Goal: Task Accomplishment & Management: Manage account settings

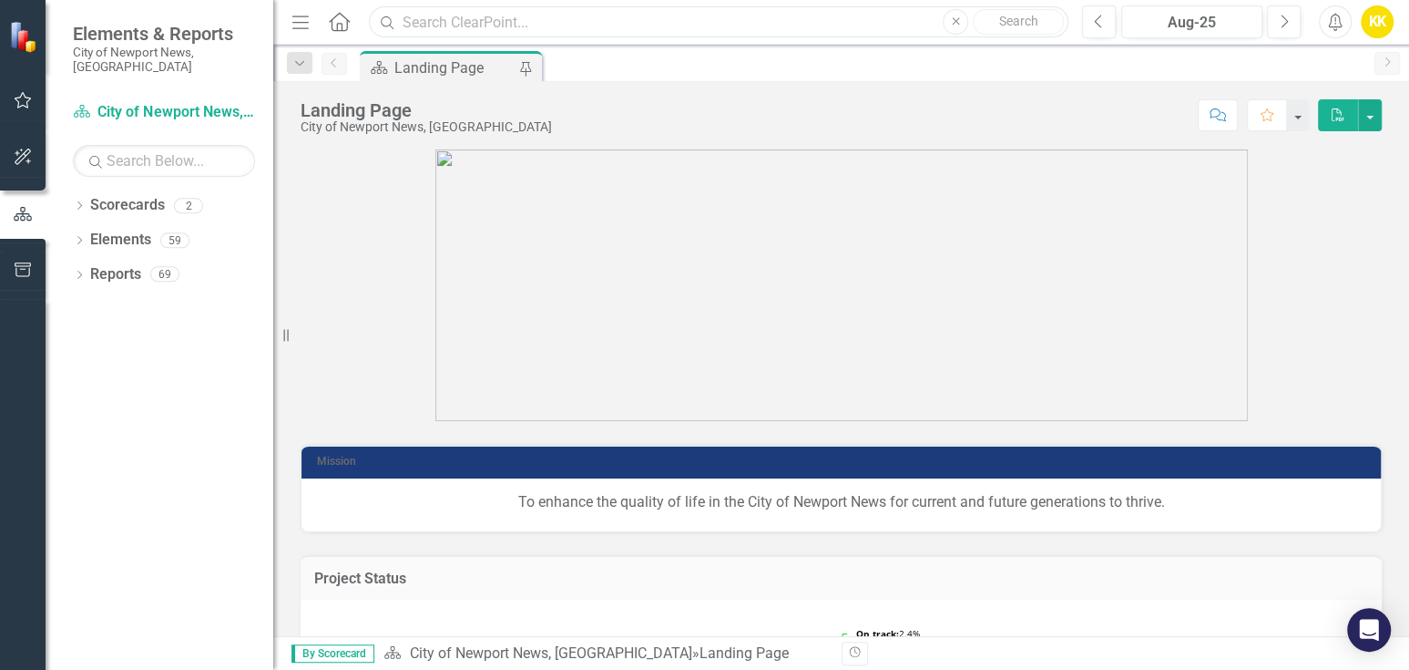
click at [436, 28] on input "text" at bounding box center [719, 22] width 700 height 32
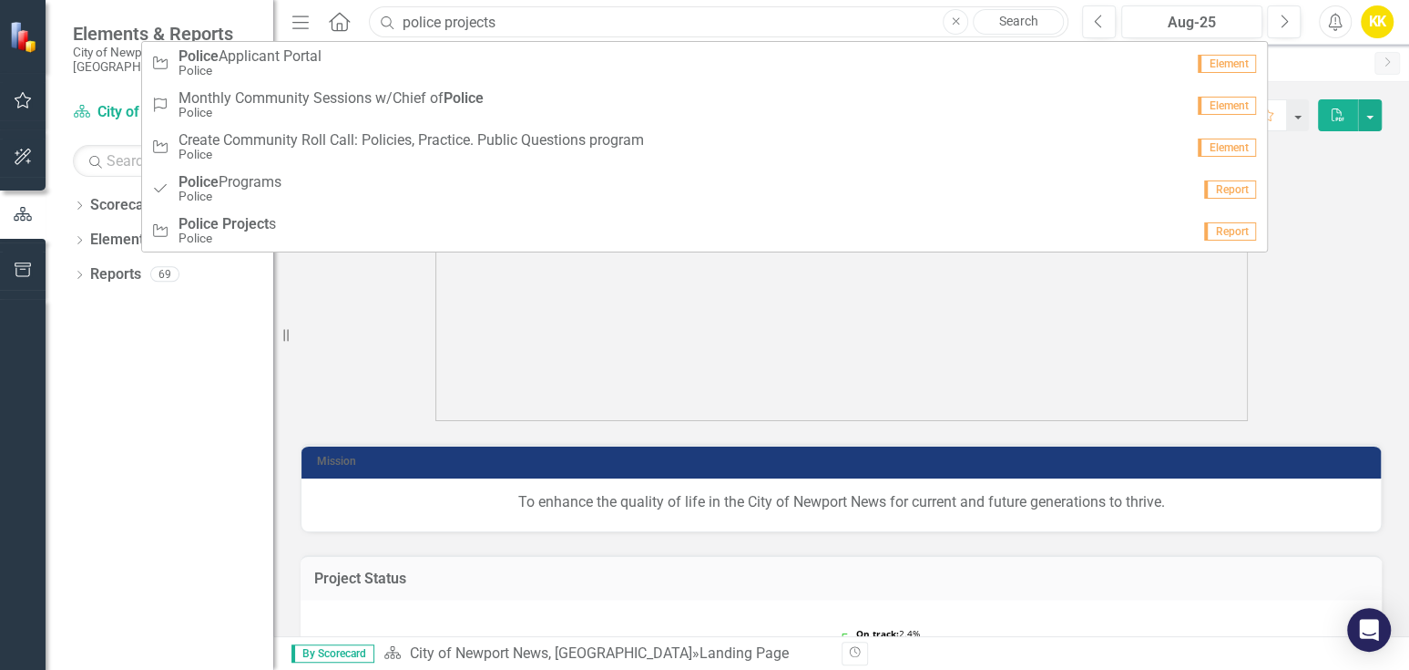
type input "police projects"
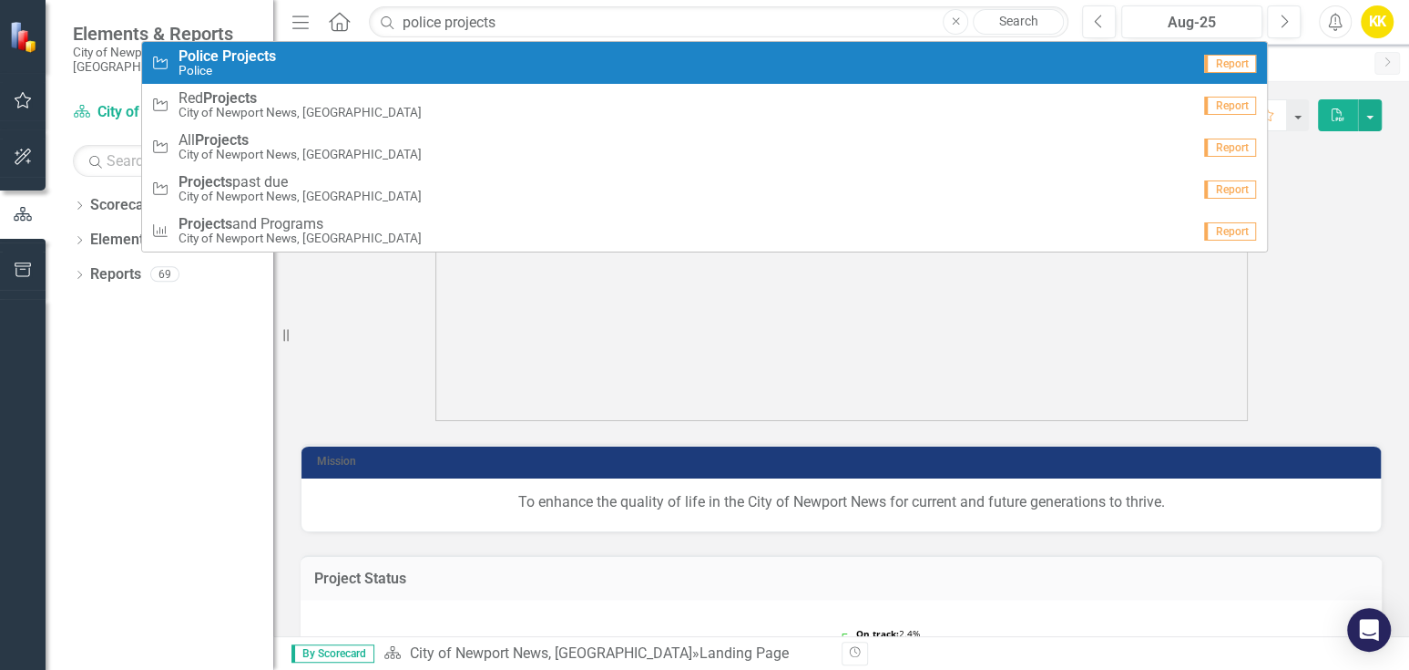
click at [238, 64] on small "Police" at bounding box center [227, 71] width 97 height 14
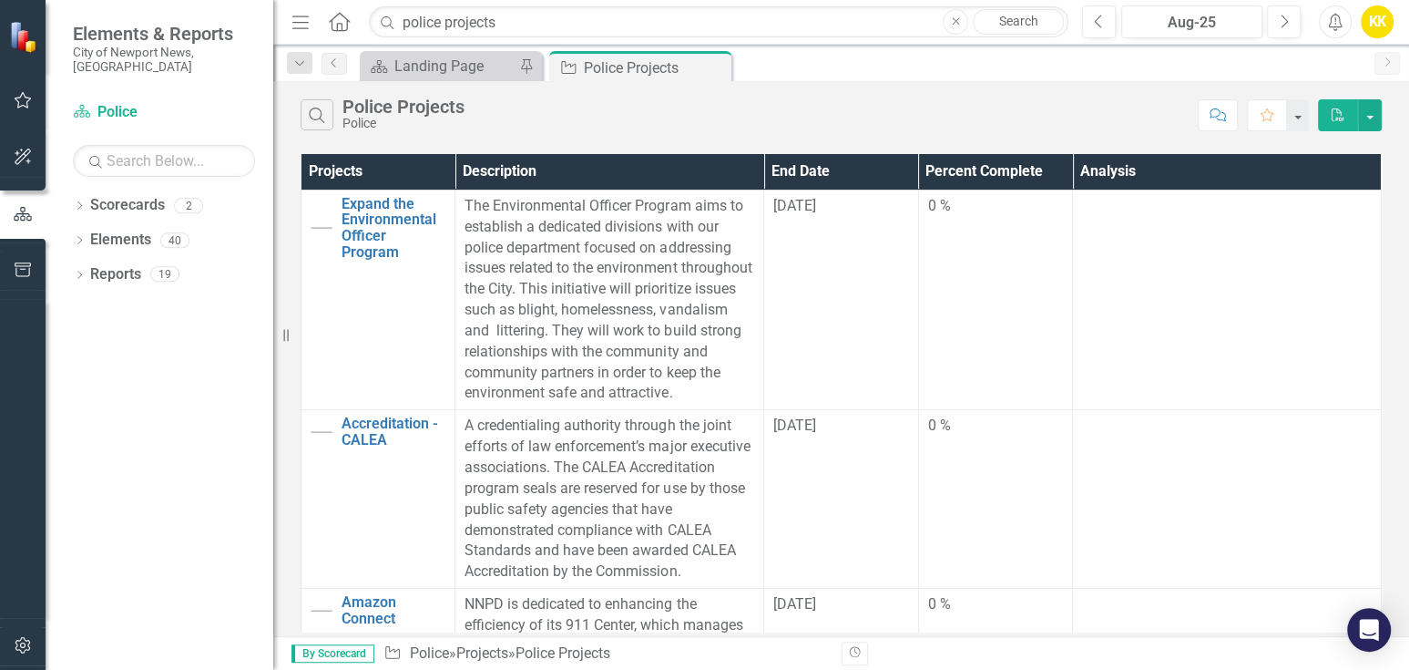
click at [800, 84] on div "Search Police Projects Police Comment Favorite PDF" at bounding box center [841, 110] width 1136 height 59
click at [1102, 11] on button "Previous" at bounding box center [1099, 21] width 34 height 33
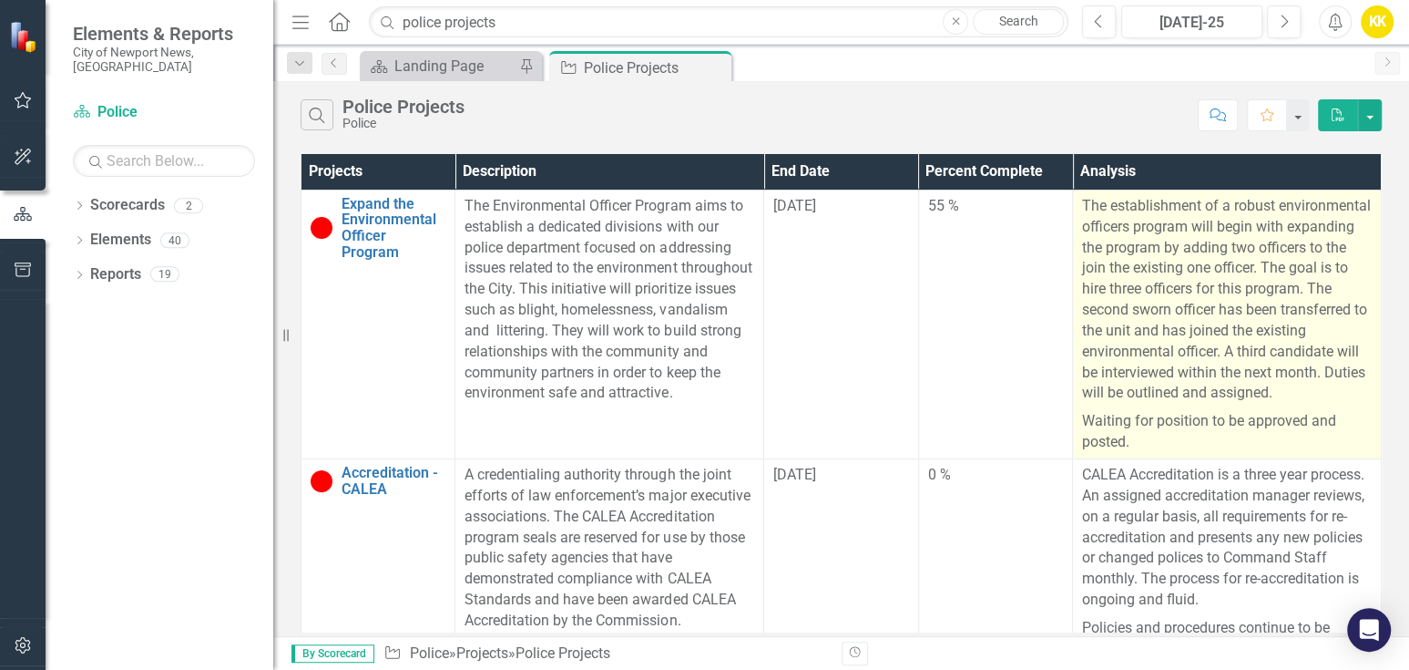
click at [1187, 229] on p "The establishment of a robust environmental officers program will begin with ex…" at bounding box center [1227, 301] width 290 height 211
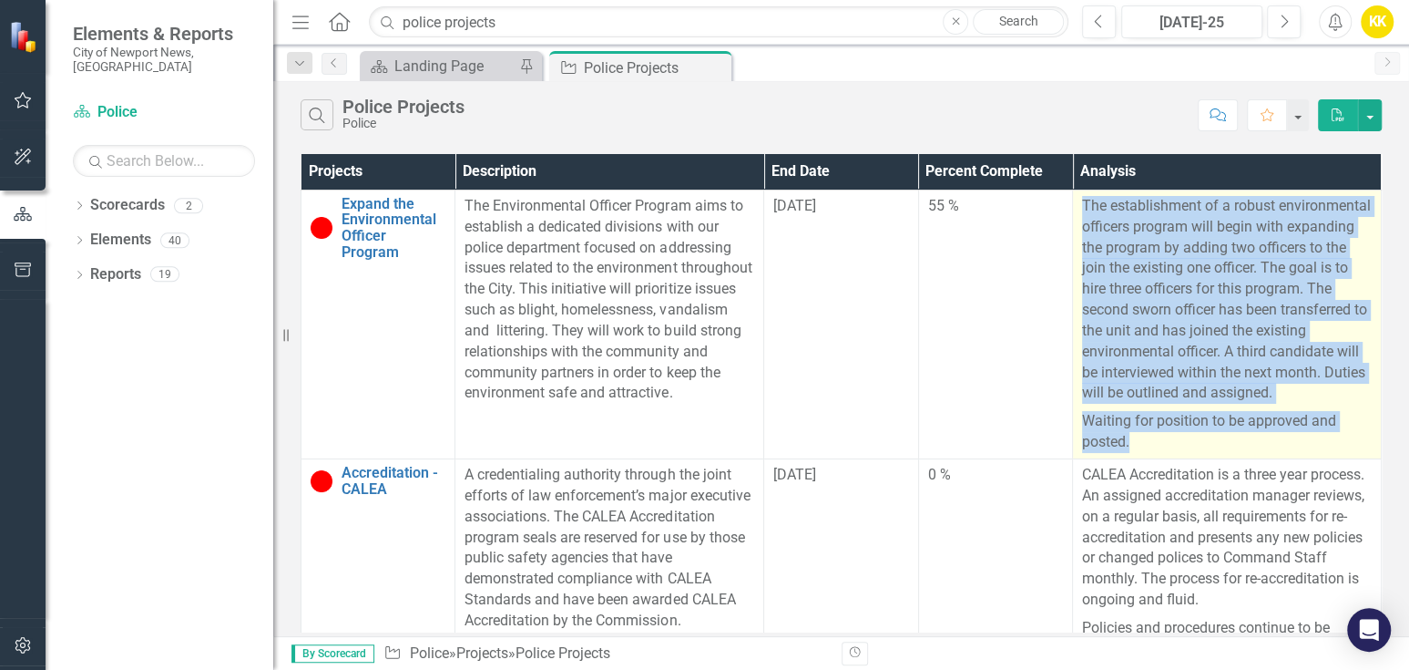
drag, startPoint x: 1134, startPoint y: 442, endPoint x: 1079, endPoint y: 204, distance: 244.0
click at [1082, 204] on span "The establishment of a robust environmental officers program will begin with ex…" at bounding box center [1227, 324] width 290 height 257
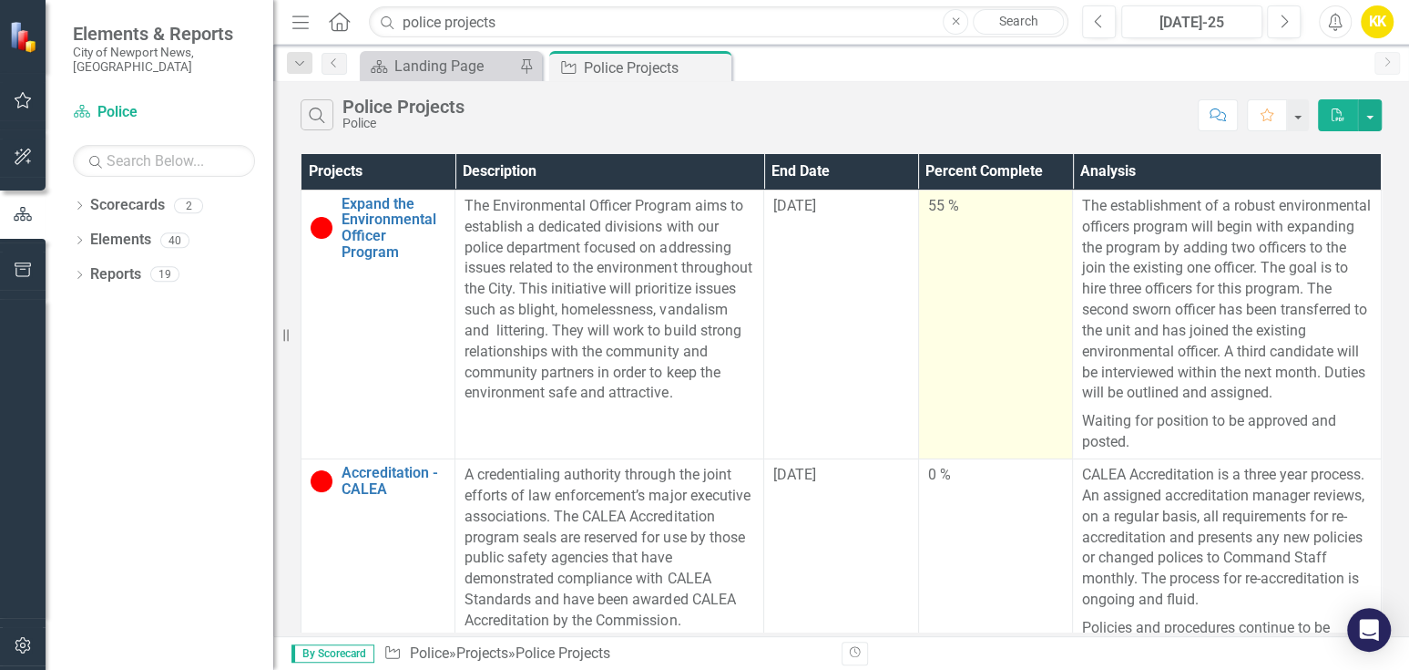
click at [974, 264] on td "55 %" at bounding box center [995, 323] width 154 height 269
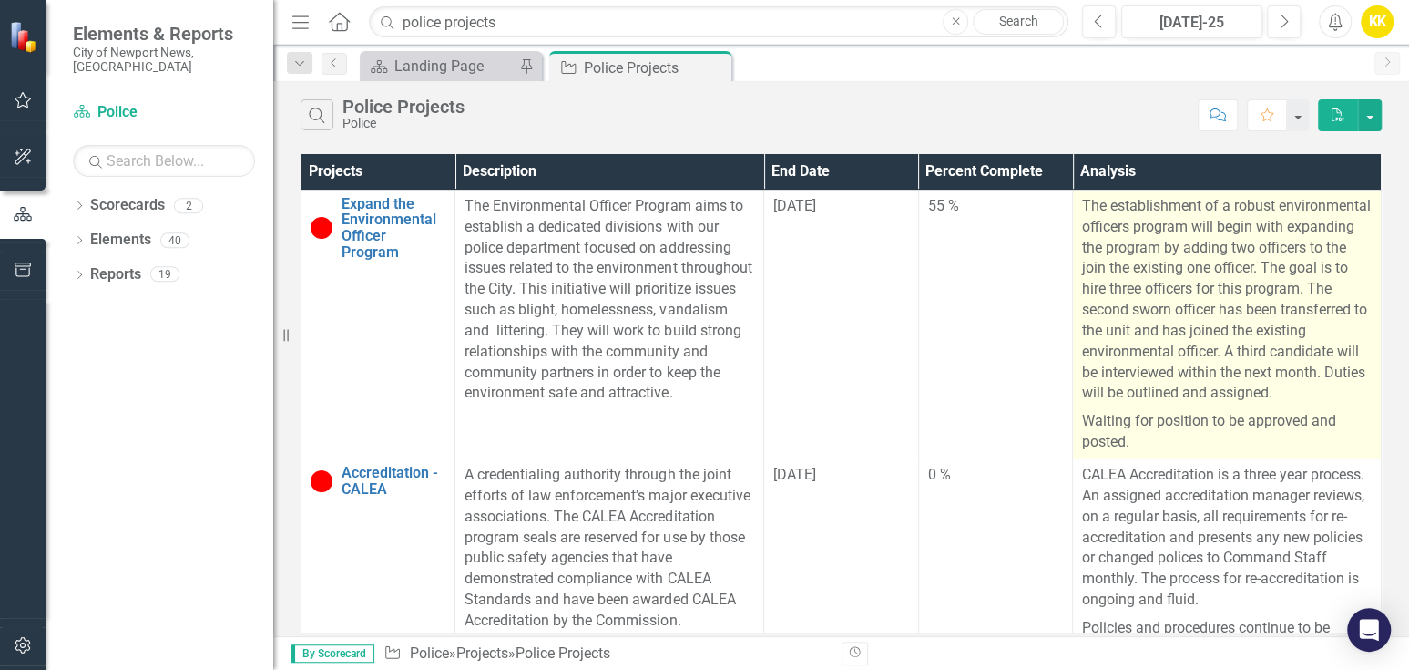
click at [1118, 285] on p "The establishment of a robust environmental officers program will begin with ex…" at bounding box center [1227, 301] width 290 height 211
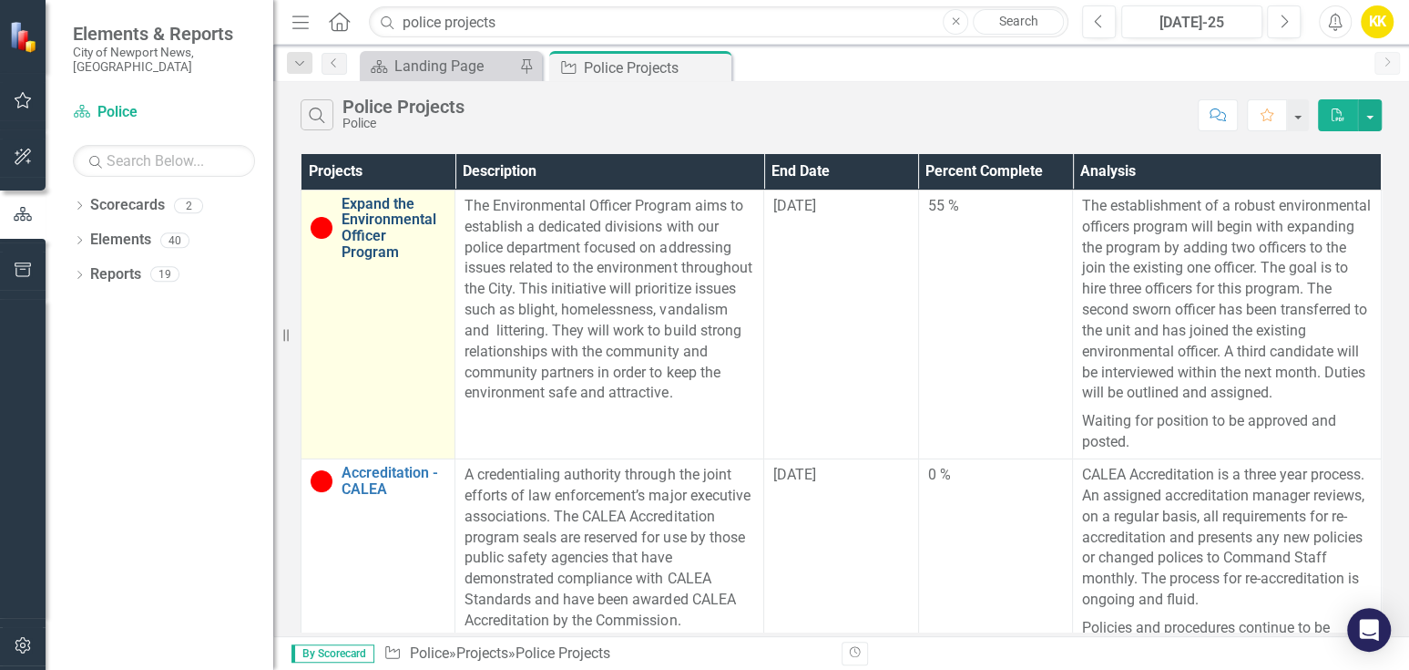
click at [412, 230] on link "Expand the Environmental Officer Program" at bounding box center [394, 228] width 104 height 64
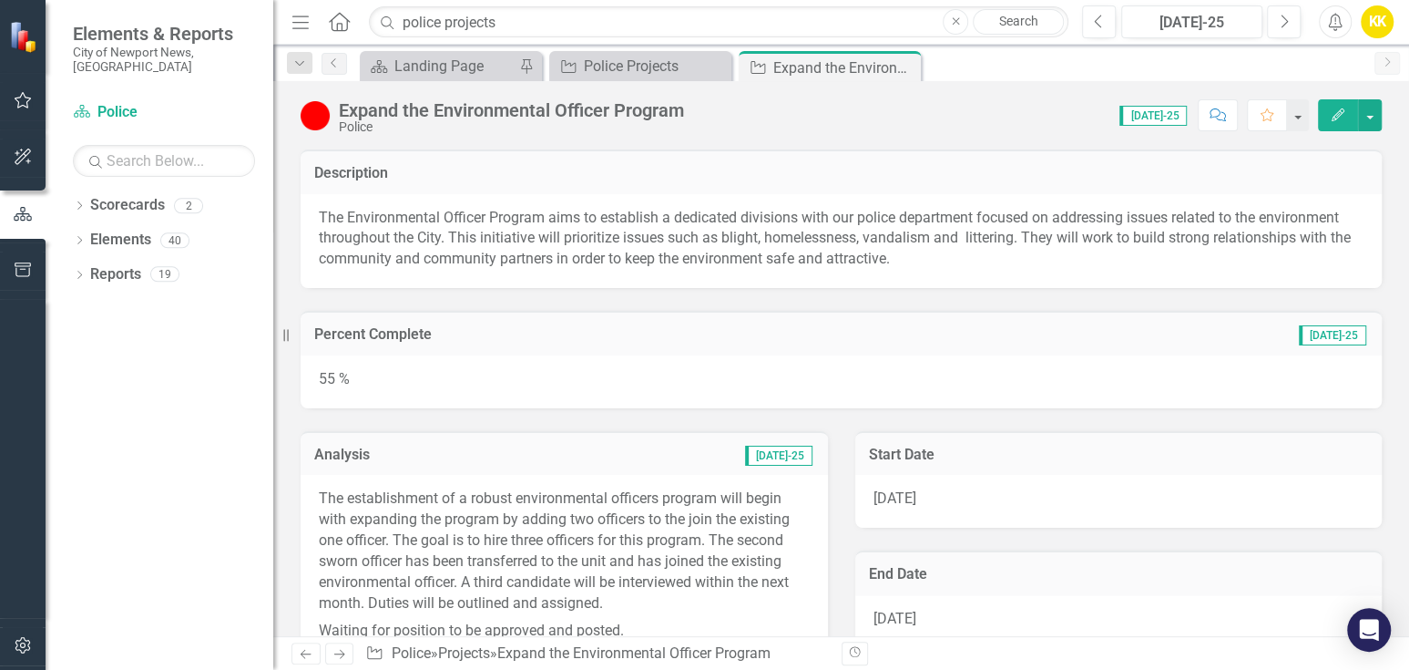
drag, startPoint x: 715, startPoint y: 377, endPoint x: 1227, endPoint y: 336, distance: 513.6
click at [1227, 336] on td "[DATE]-25" at bounding box center [1172, 336] width 391 height 24
click at [347, 381] on div "55 %" at bounding box center [841, 381] width 1081 height 53
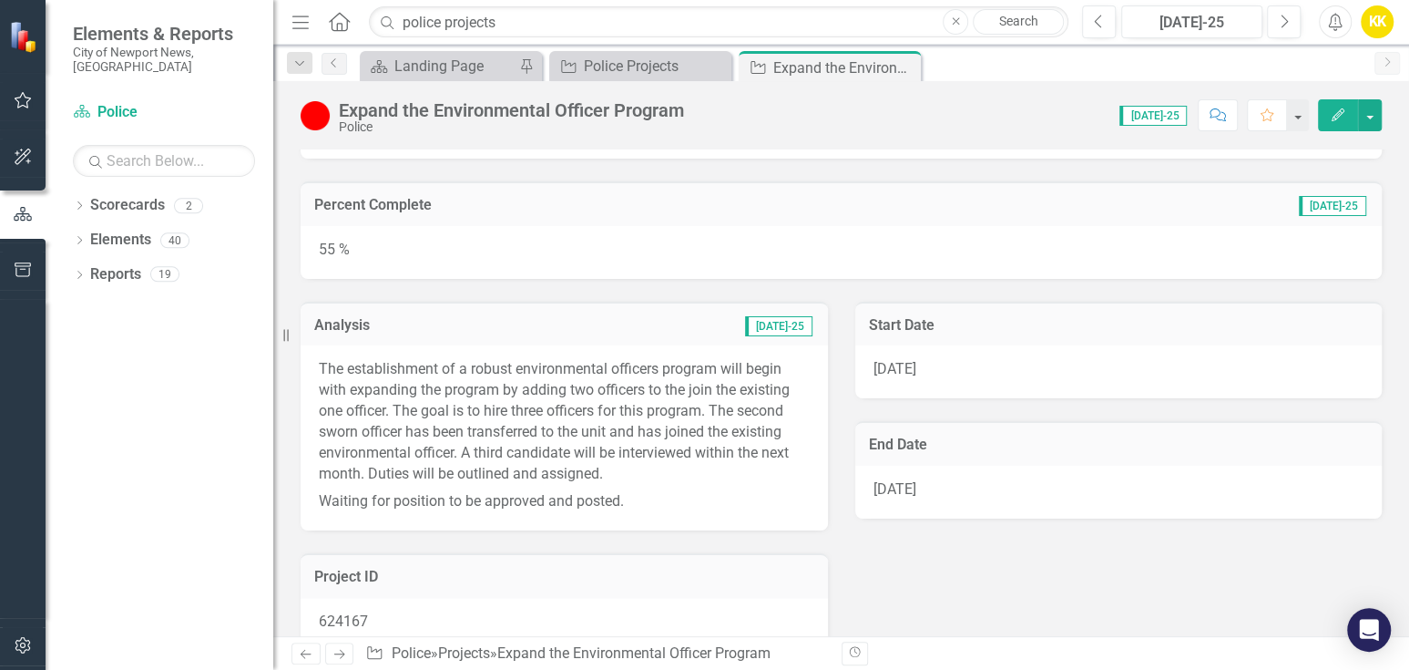
scroll to position [101, 0]
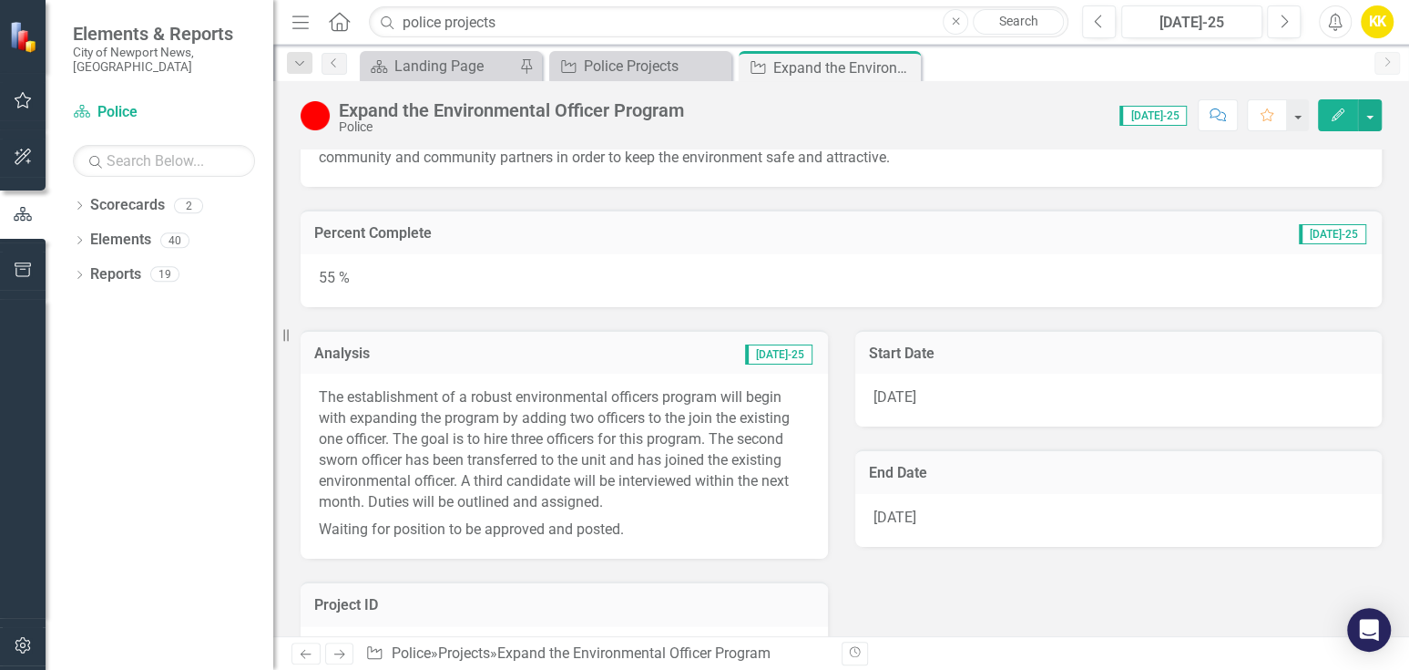
click at [412, 273] on div "55 %" at bounding box center [841, 280] width 1081 height 53
drag, startPoint x: 412, startPoint y: 273, endPoint x: 392, endPoint y: 275, distance: 20.1
click at [392, 275] on div "55 %" at bounding box center [841, 280] width 1081 height 53
click at [1329, 237] on span "[DATE]-25" at bounding box center [1332, 234] width 67 height 20
click at [960, 261] on div "55 %" at bounding box center [841, 280] width 1081 height 53
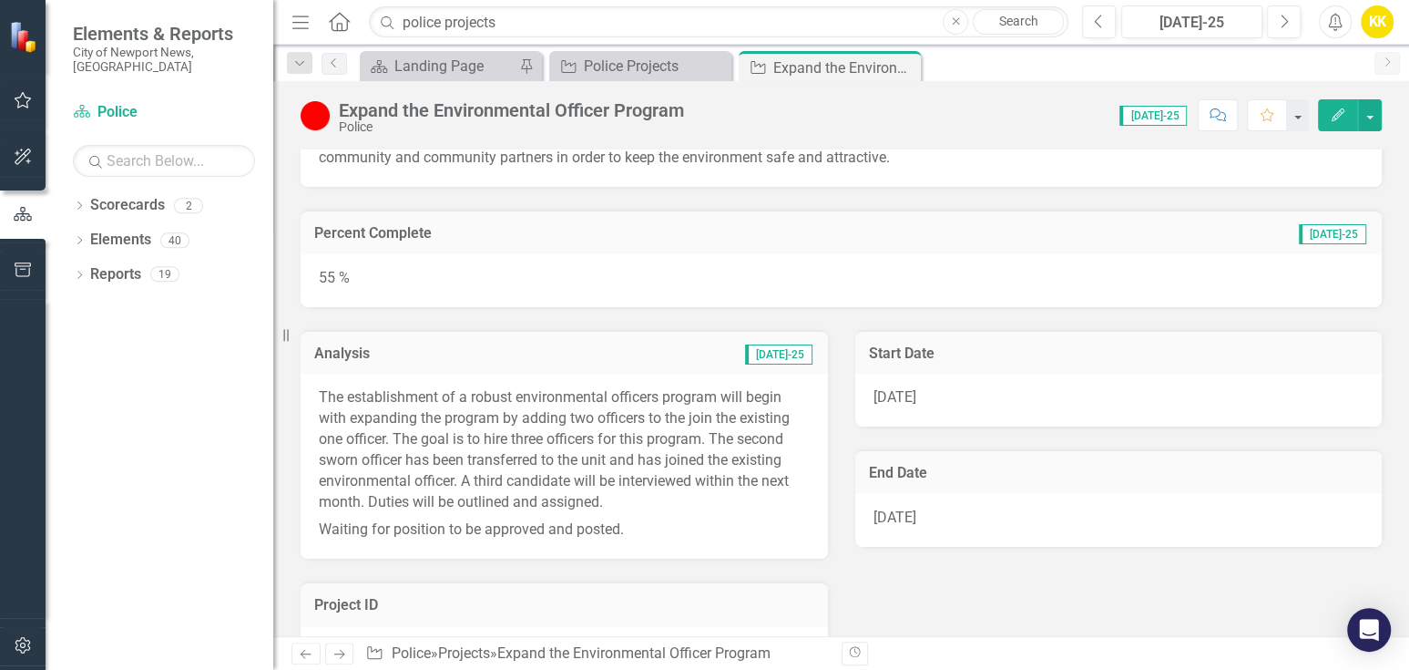
click at [960, 261] on div "55 %" at bounding box center [841, 280] width 1081 height 53
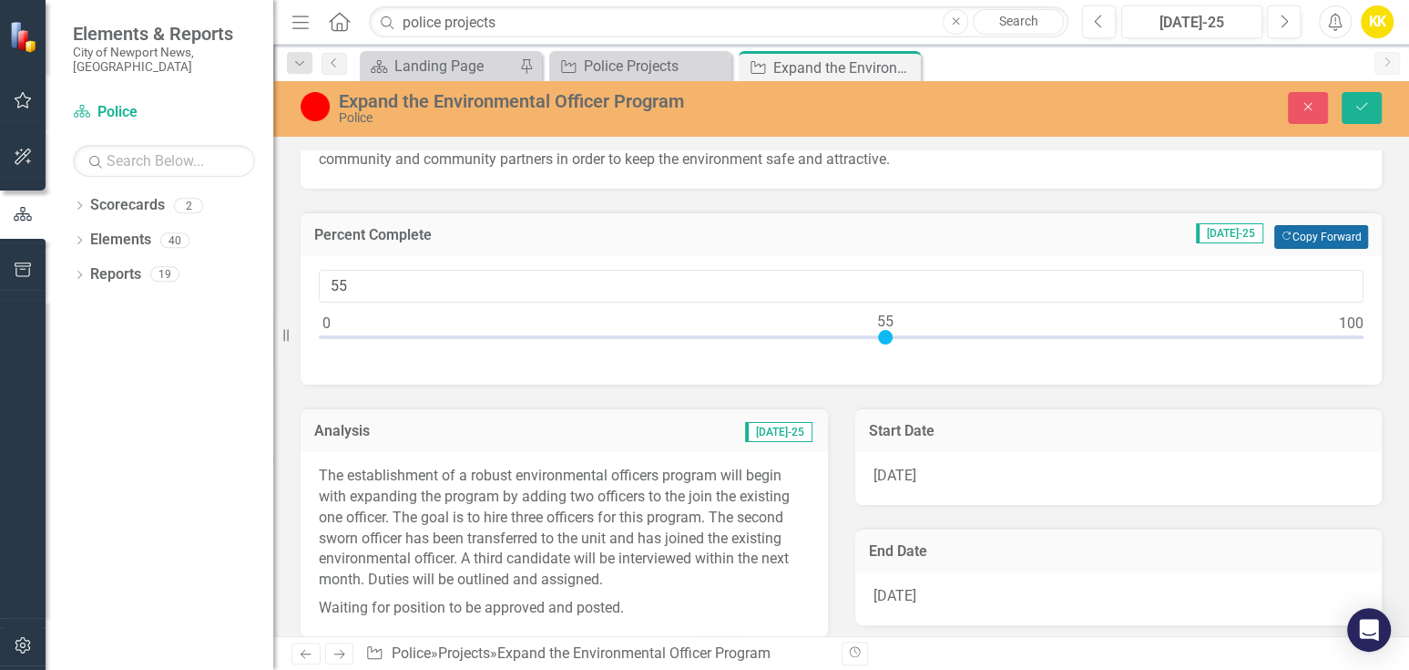
click at [1308, 225] on button "Copy Forward Copy Forward" at bounding box center [1321, 237] width 94 height 24
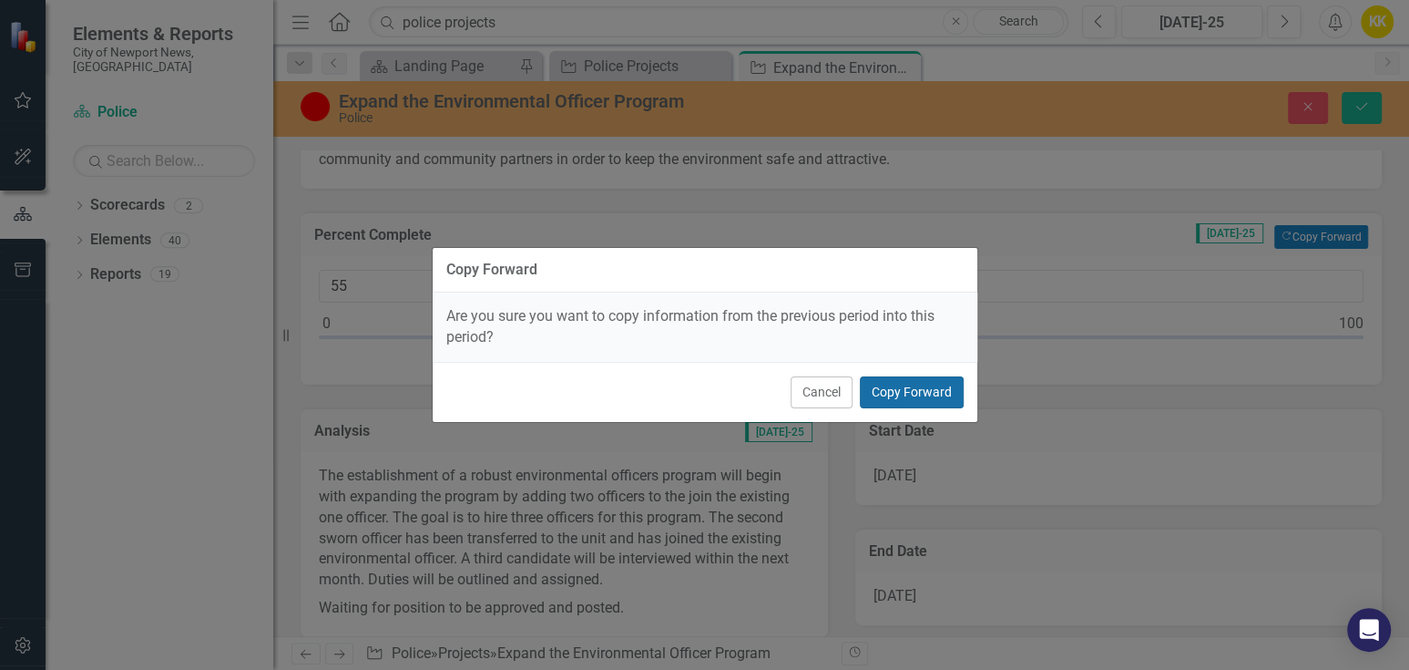
click at [930, 382] on button "Copy Forward" at bounding box center [912, 392] width 104 height 32
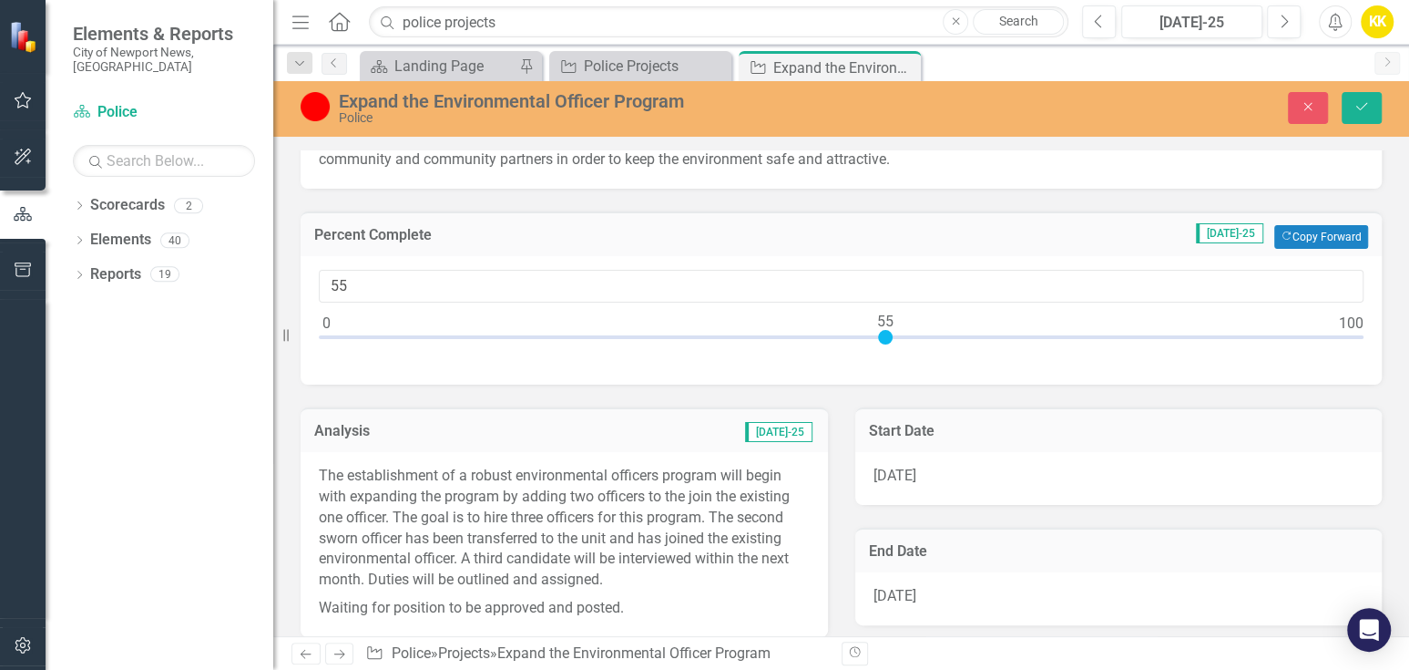
click at [549, 511] on p "The establishment of a robust environmental officers program will begin with ex…" at bounding box center [564, 529] width 491 height 128
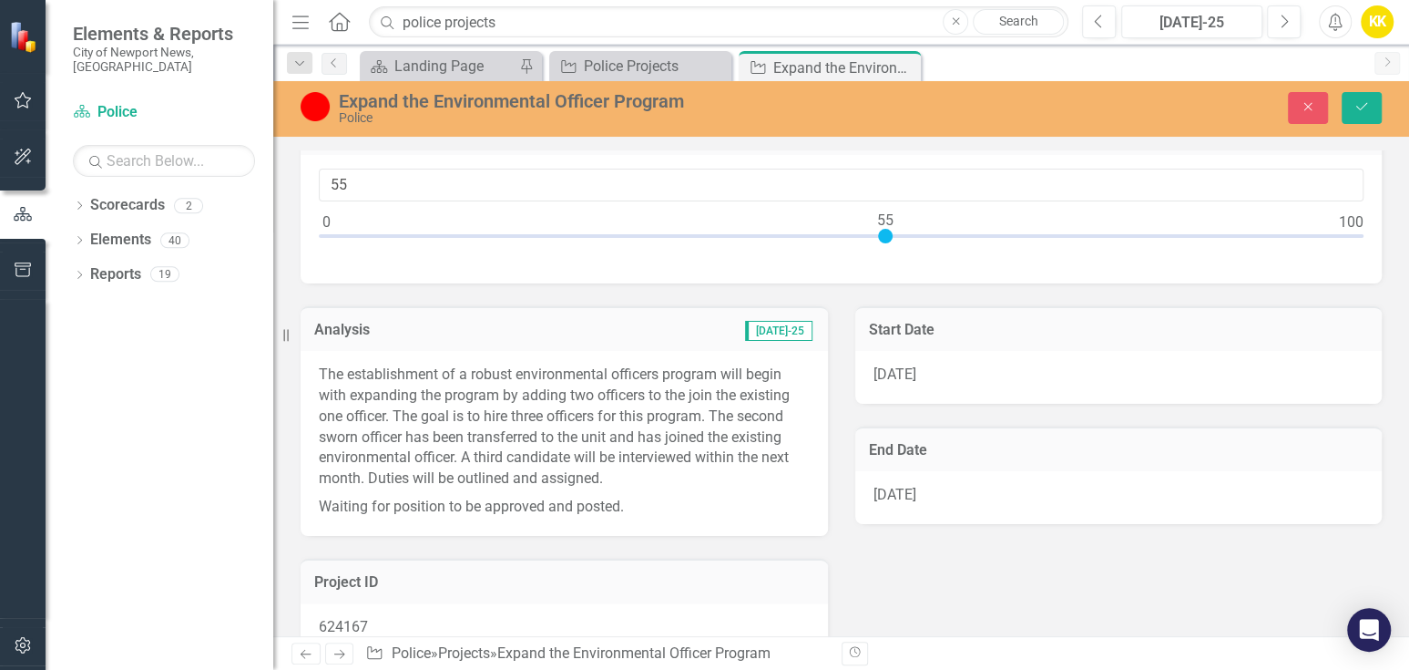
click at [707, 428] on p "The establishment of a robust environmental officers program will begin with ex…" at bounding box center [564, 428] width 491 height 128
click at [708, 428] on p "The establishment of a robust environmental officers program will begin with ex…" at bounding box center [564, 428] width 491 height 128
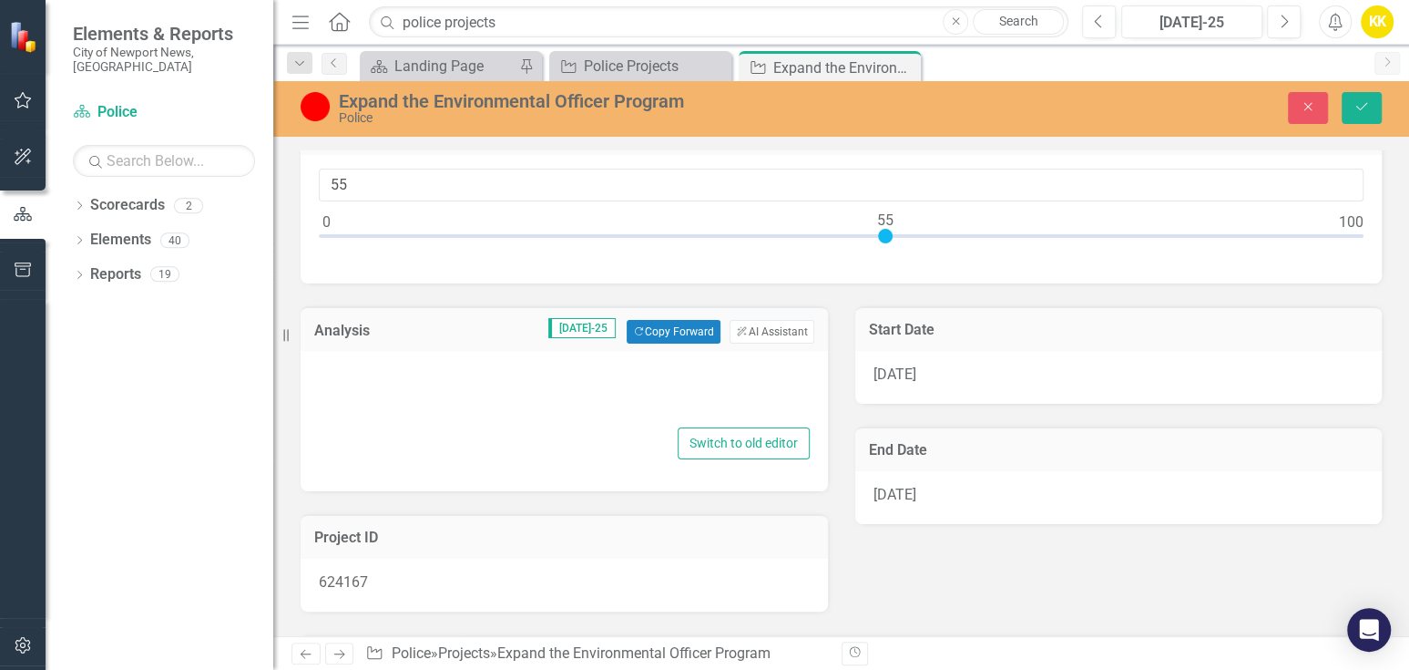
type textarea "<p>The establishment of a robust environmental officers program will begin with…"
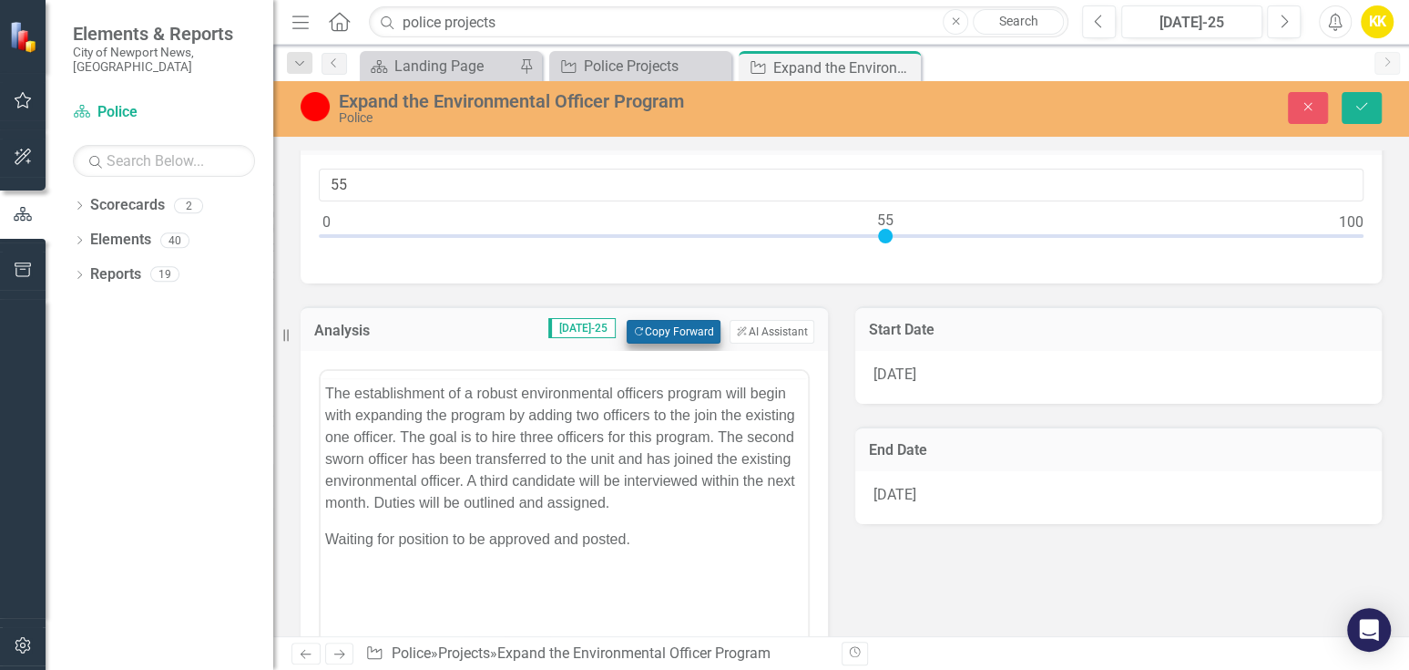
scroll to position [0, 0]
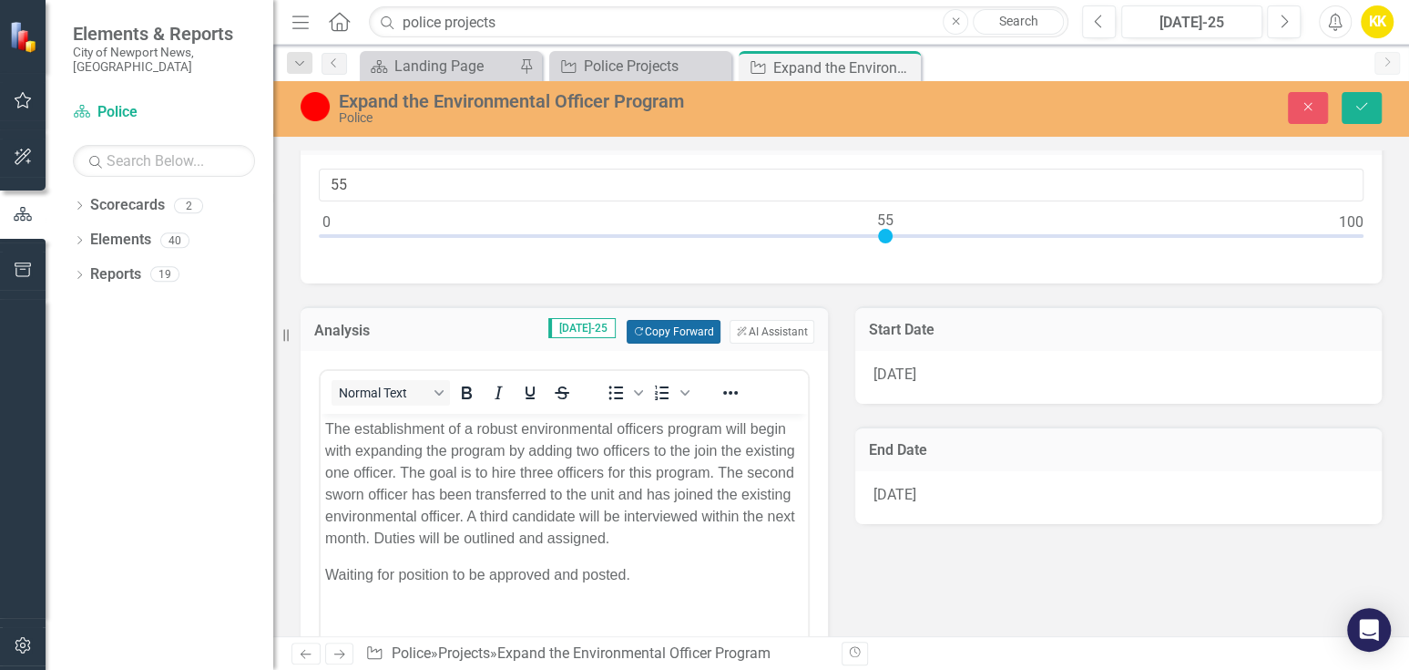
click at [677, 334] on button "Copy Forward Copy Forward" at bounding box center [674, 332] width 94 height 24
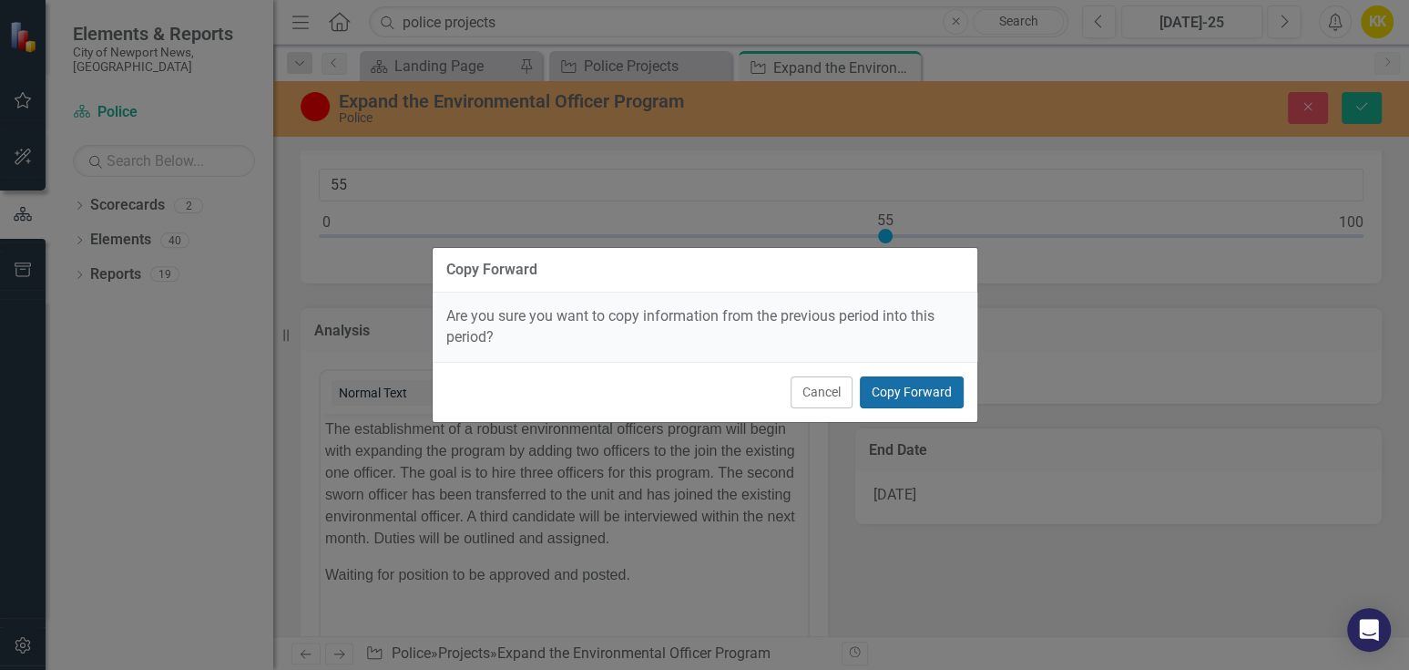
click at [934, 394] on button "Copy Forward" at bounding box center [912, 392] width 104 height 32
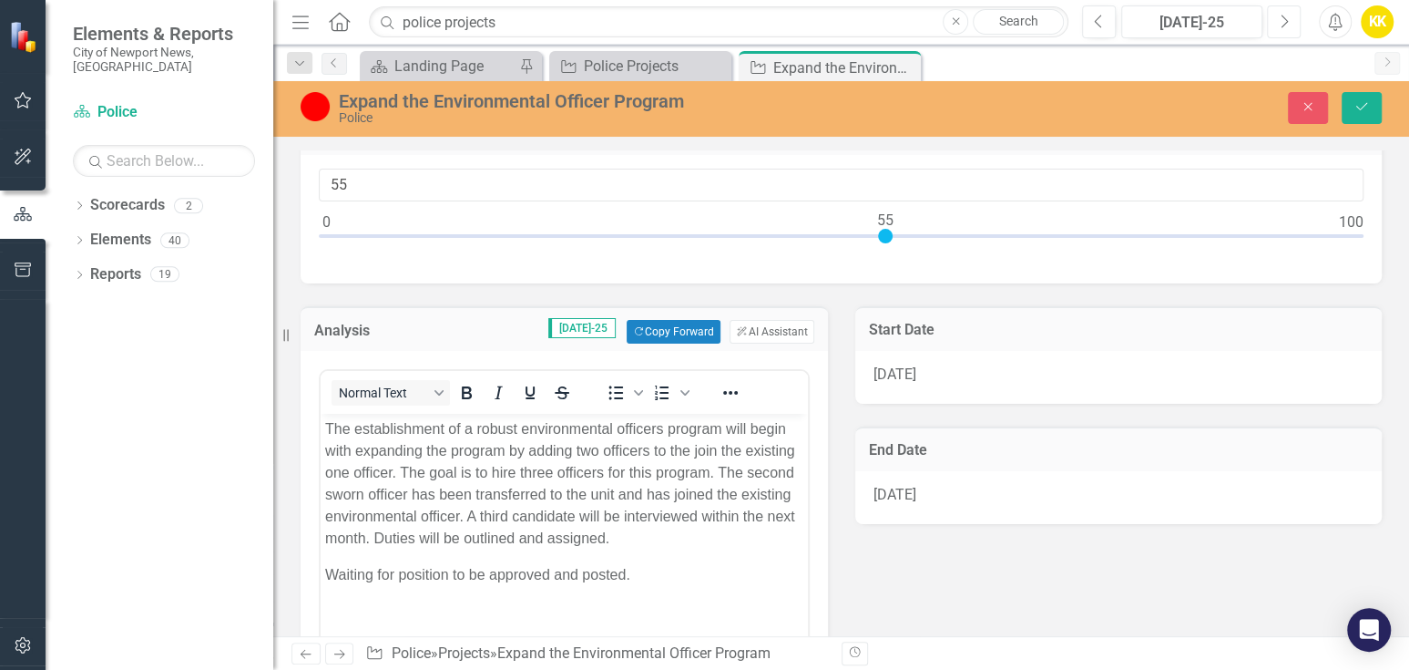
click at [1290, 19] on button "Next" at bounding box center [1284, 21] width 34 height 33
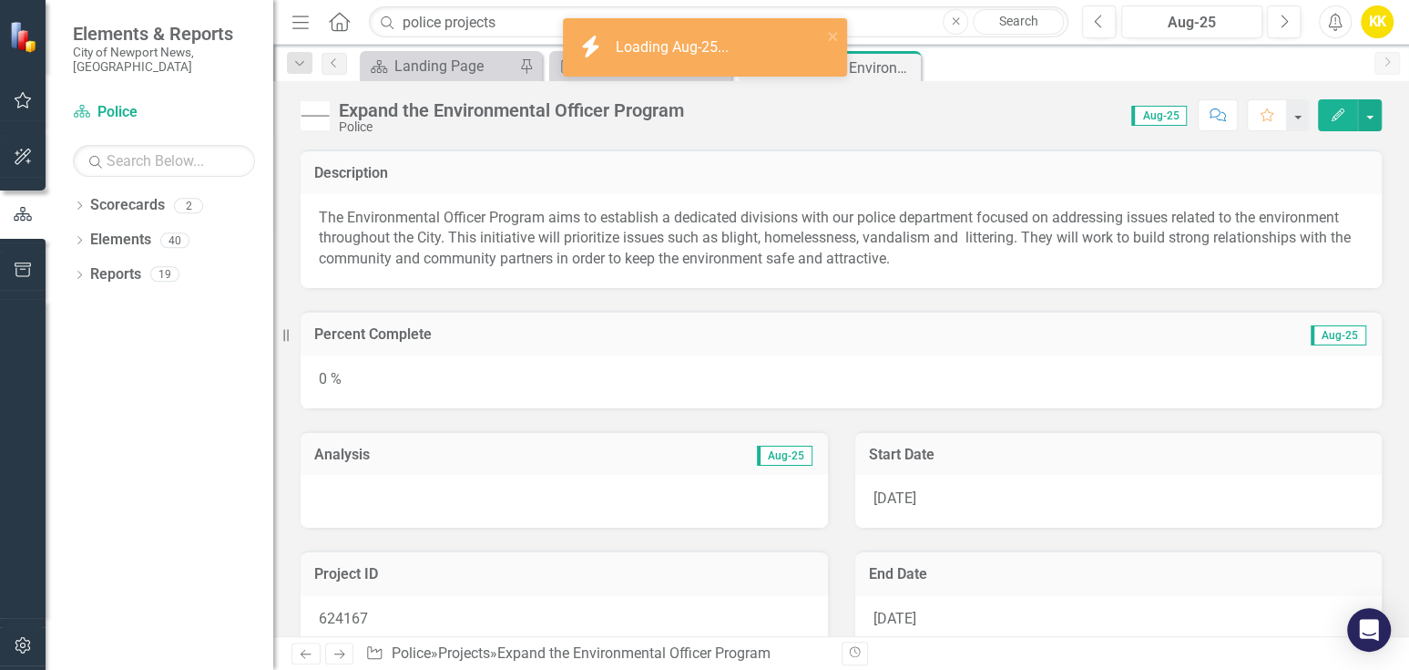
click at [557, 371] on div "0 %" at bounding box center [841, 381] width 1081 height 53
click at [556, 369] on div "0 %" at bounding box center [841, 381] width 1081 height 53
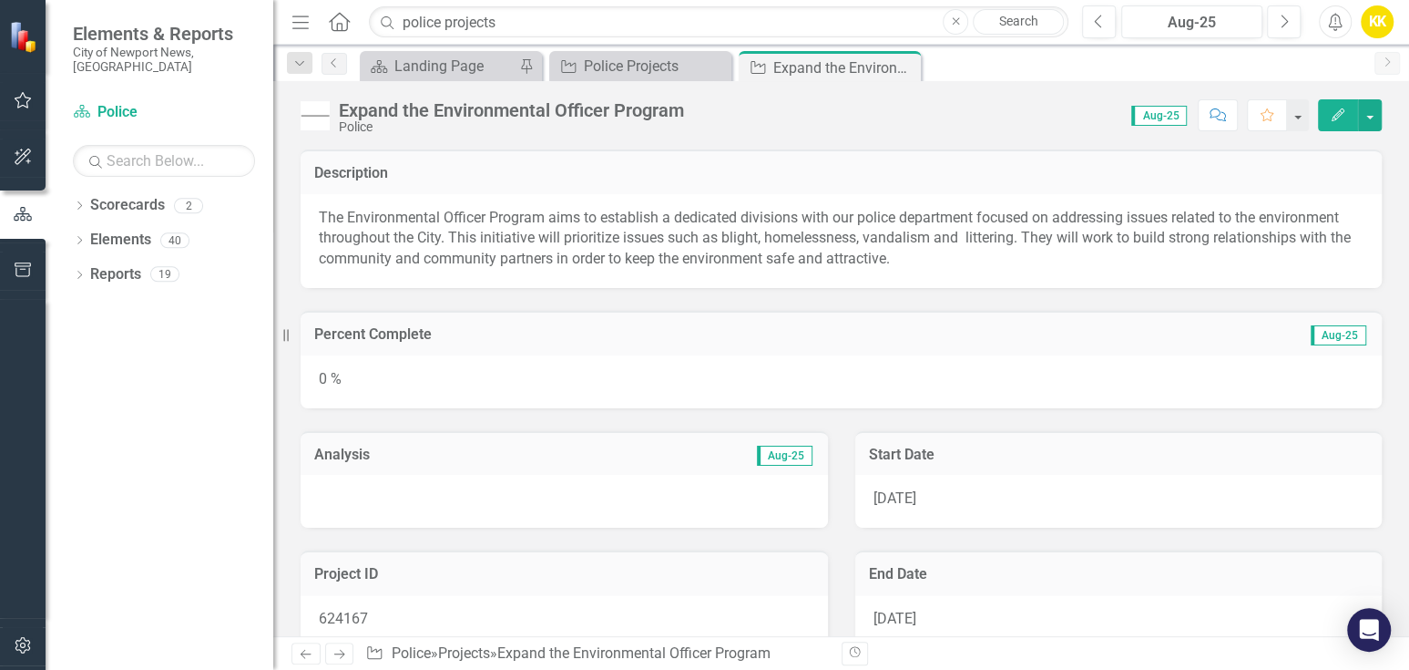
click at [557, 369] on div "0 %" at bounding box center [841, 381] width 1081 height 53
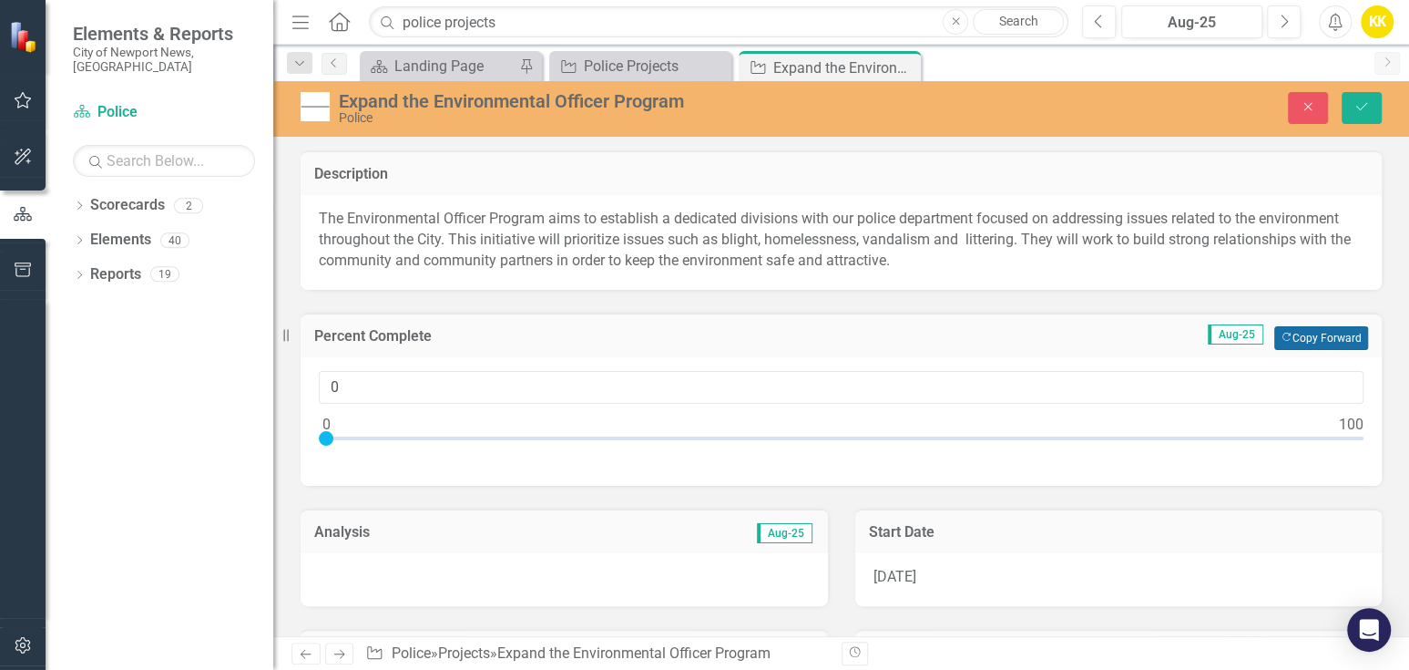
click at [1335, 338] on button "Copy Forward Copy Forward" at bounding box center [1321, 338] width 94 height 24
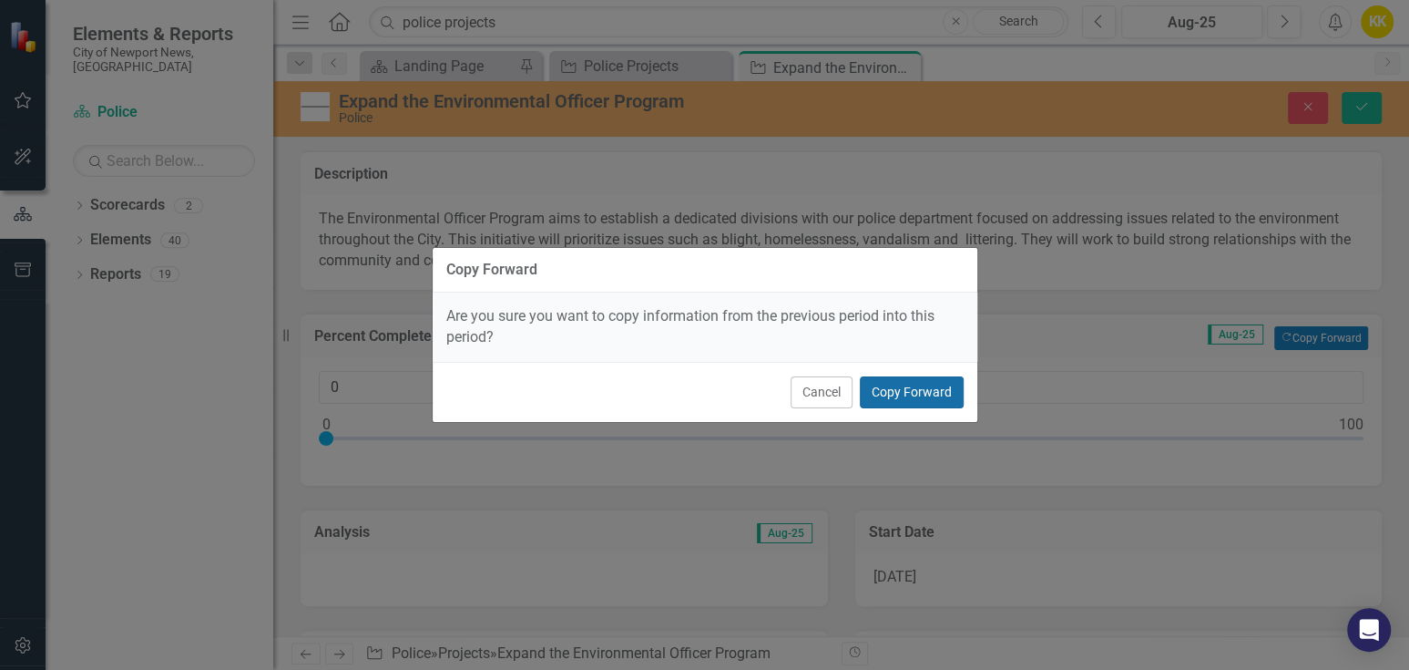
click at [939, 394] on button "Copy Forward" at bounding box center [912, 392] width 104 height 32
type input "55"
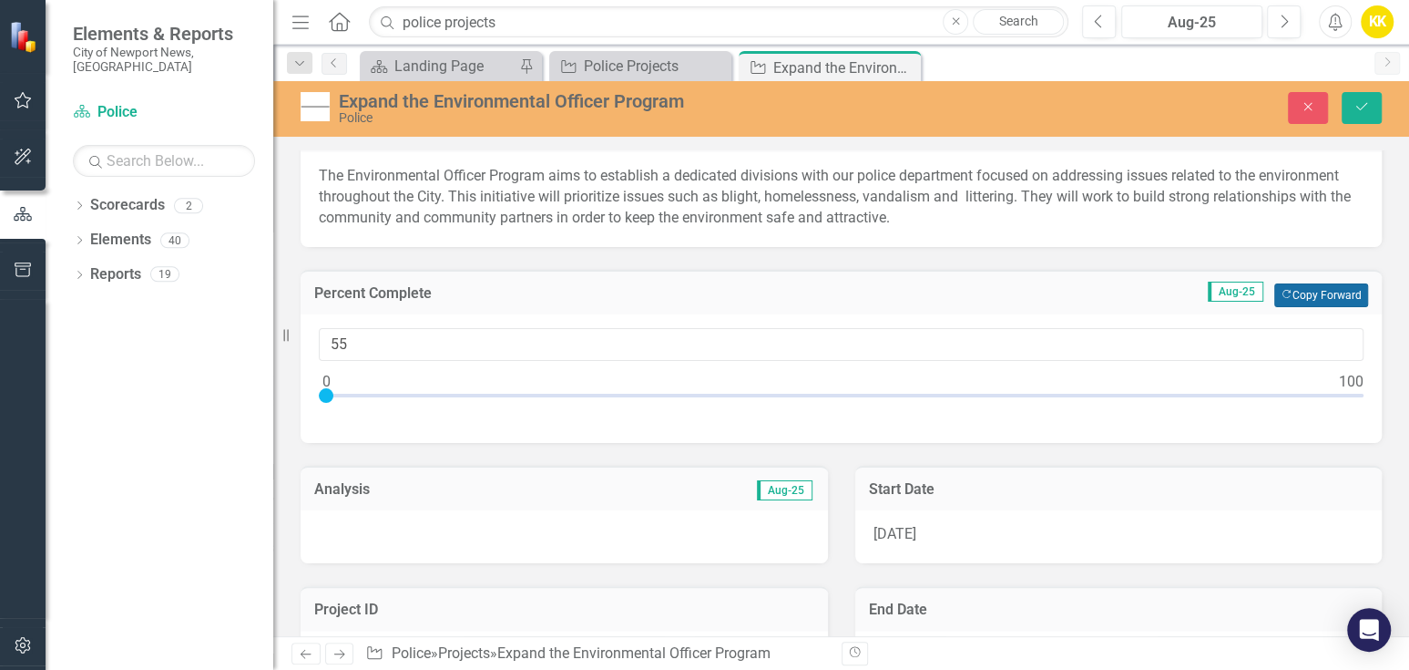
scroll to position [101, 0]
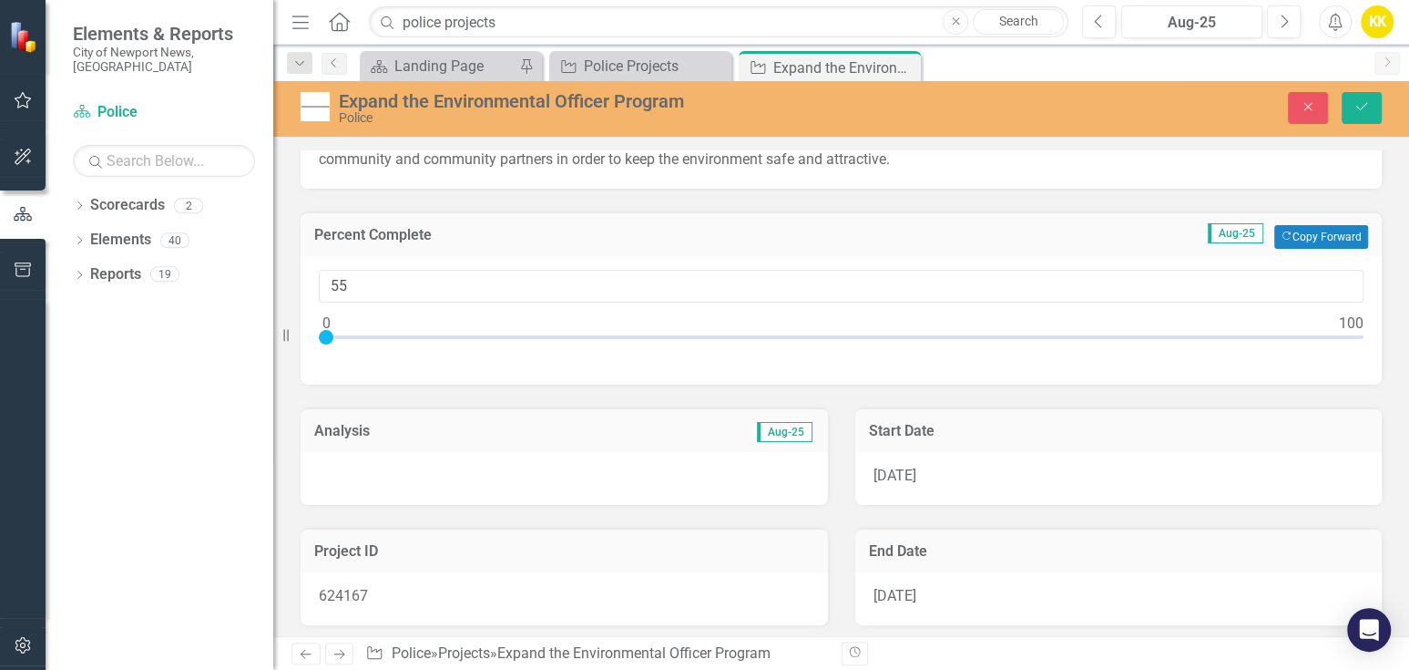
click at [559, 474] on div at bounding box center [564, 478] width 527 height 53
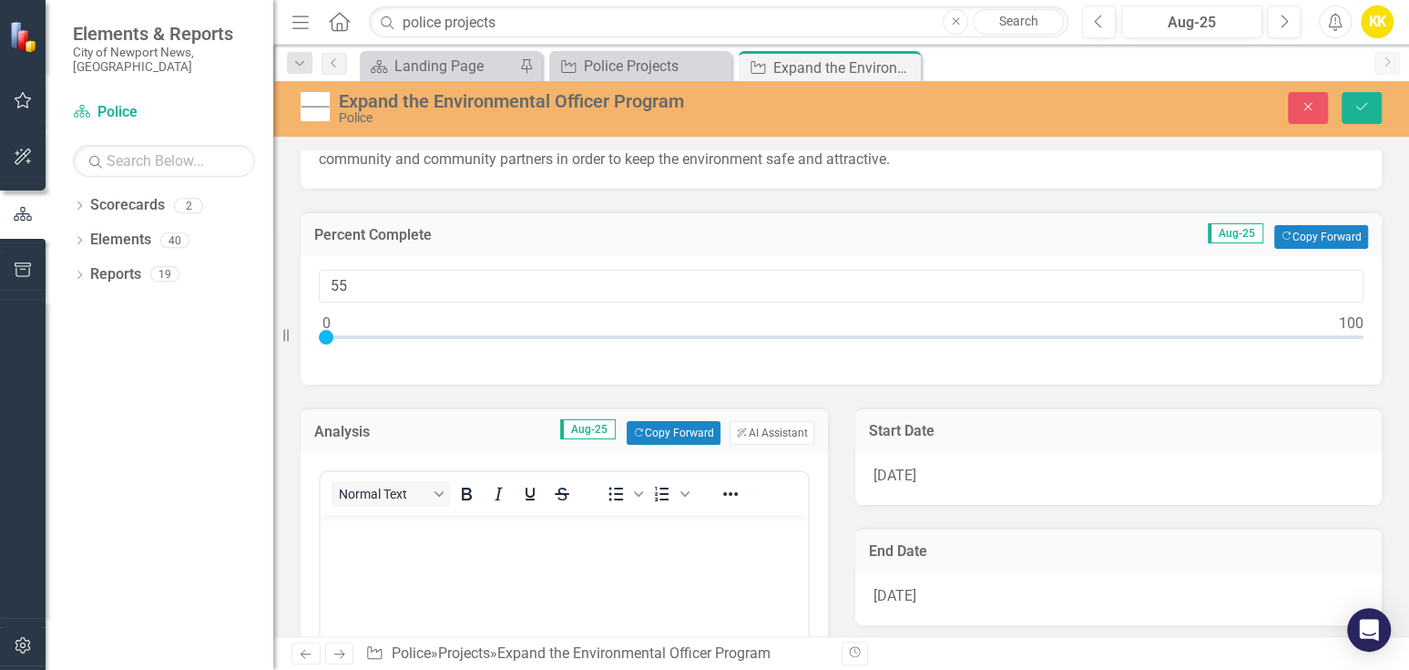
scroll to position [0, 0]
click at [387, 529] on p "Rich Text Area. Press ALT-0 for help." at bounding box center [564, 530] width 478 height 22
drag, startPoint x: 387, startPoint y: 529, endPoint x: 638, endPoint y: 554, distance: 251.7
click at [627, 578] on body "Rich Text Area. Press ALT-0 for help." at bounding box center [564, 651] width 487 height 273
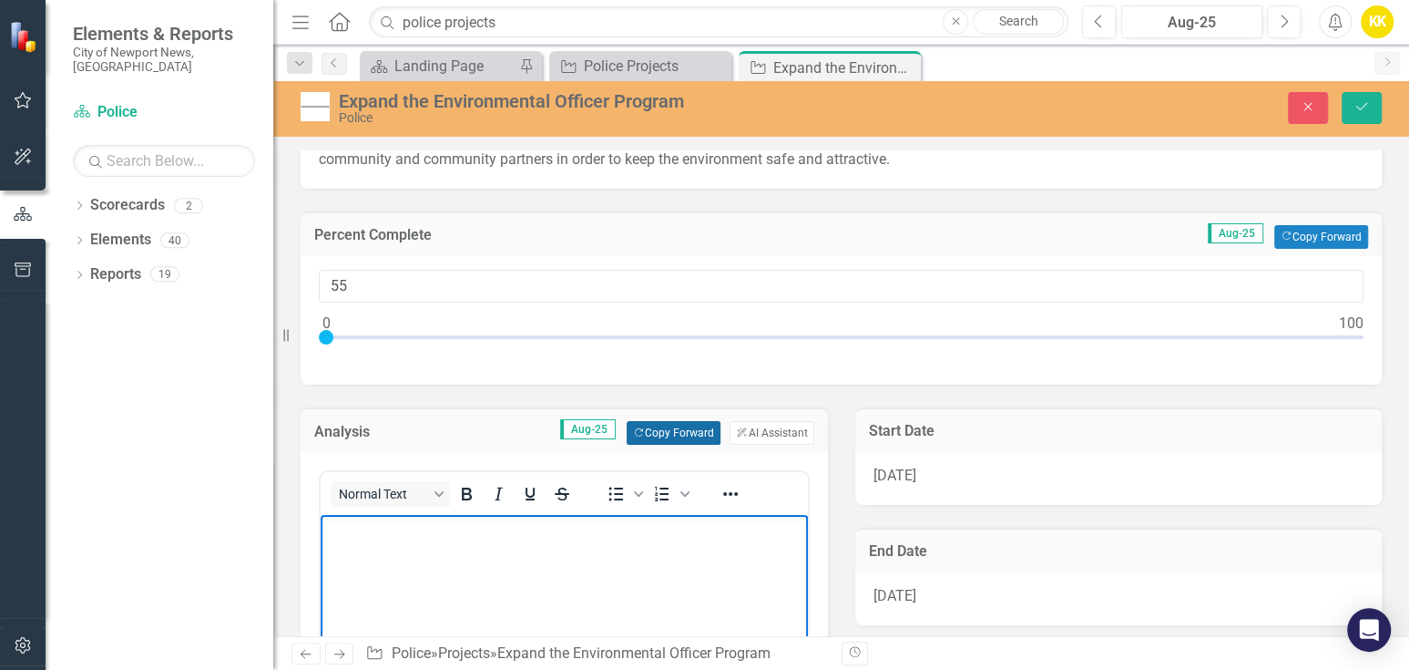
click at [645, 426] on button "Copy Forward Copy Forward" at bounding box center [674, 433] width 94 height 24
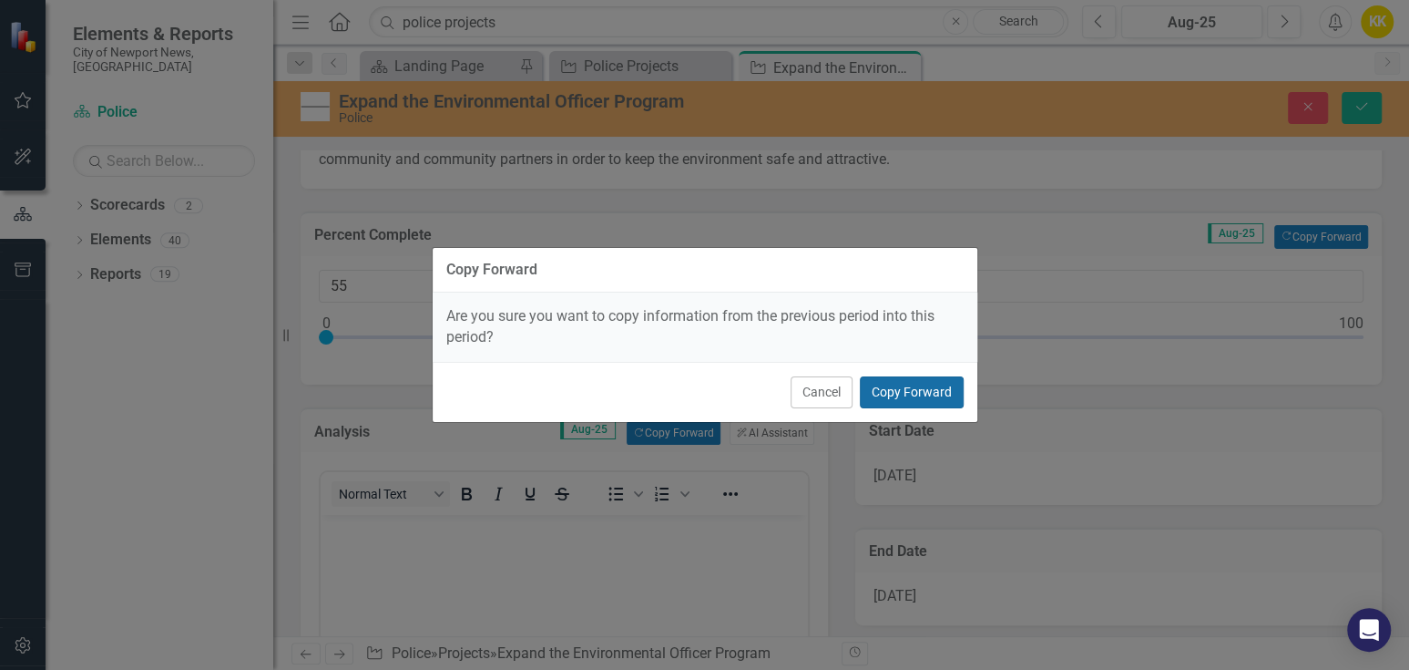
click at [931, 396] on button "Copy Forward" at bounding box center [912, 392] width 104 height 32
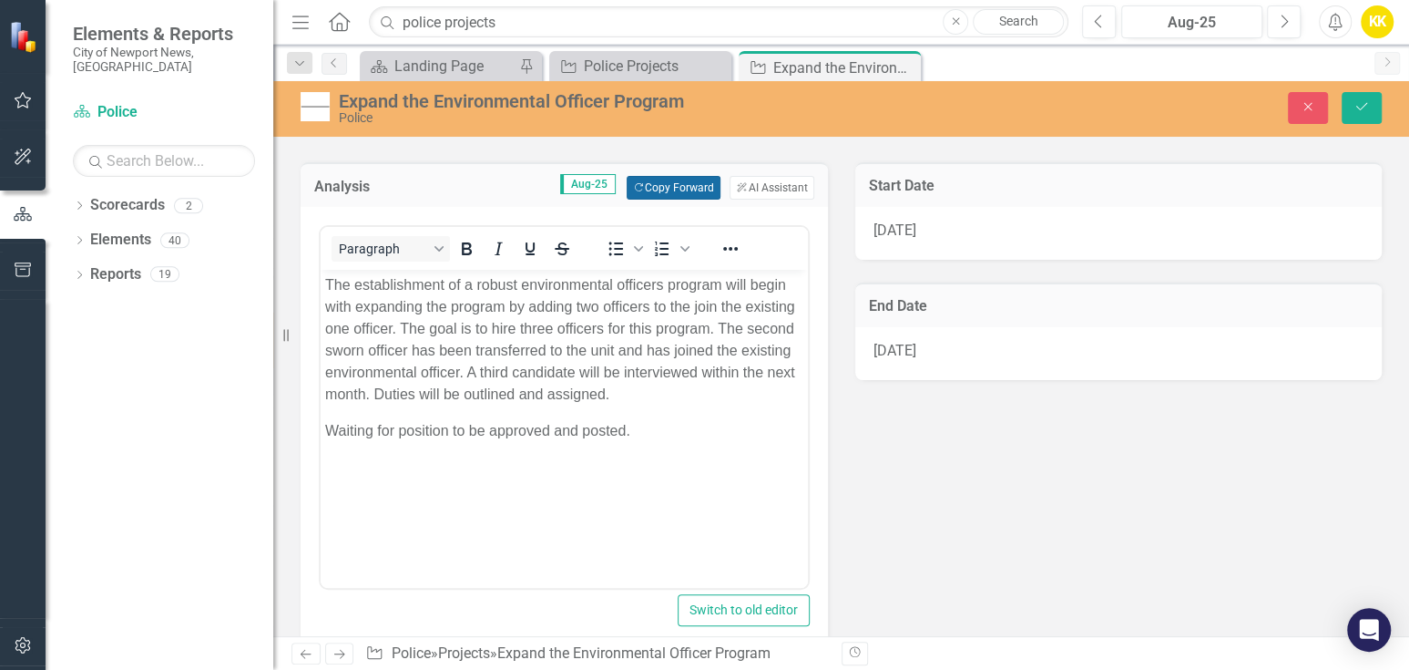
scroll to position [303, 0]
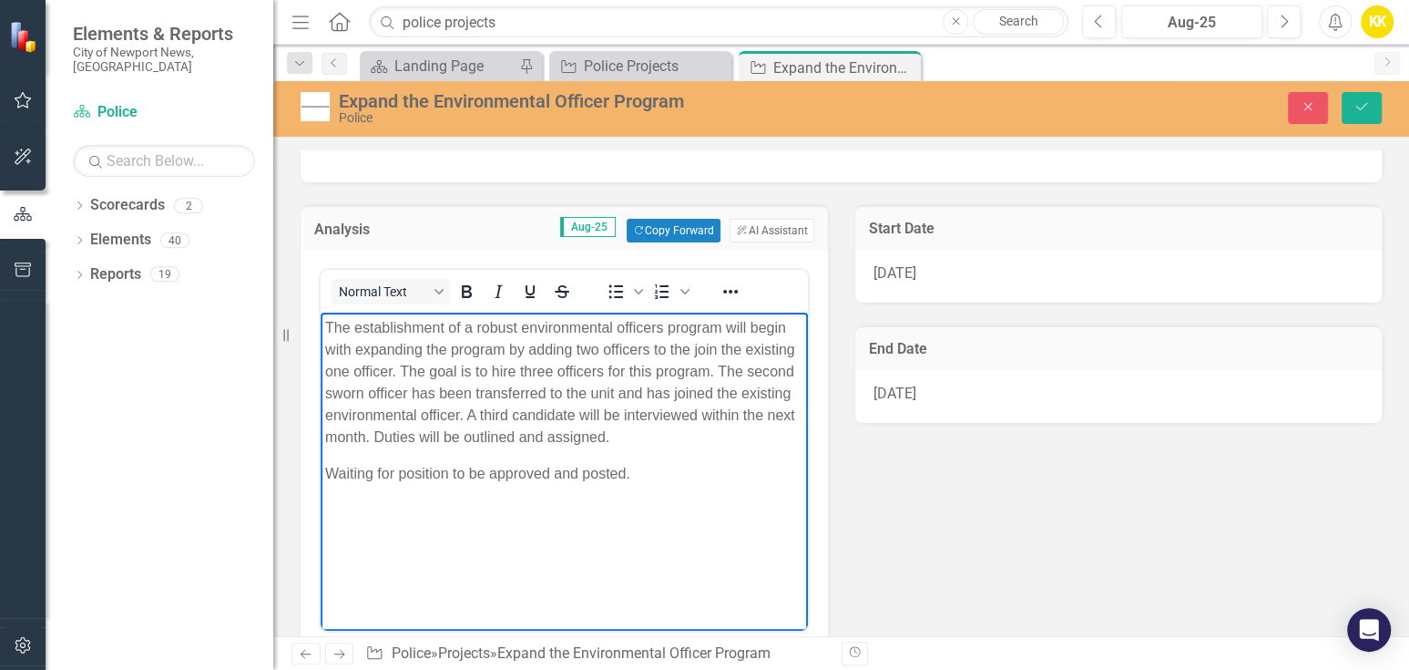
click at [664, 476] on p "Waiting for position to be approved and posted." at bounding box center [564, 474] width 478 height 22
